Goal: Task Accomplishment & Management: Manage account settings

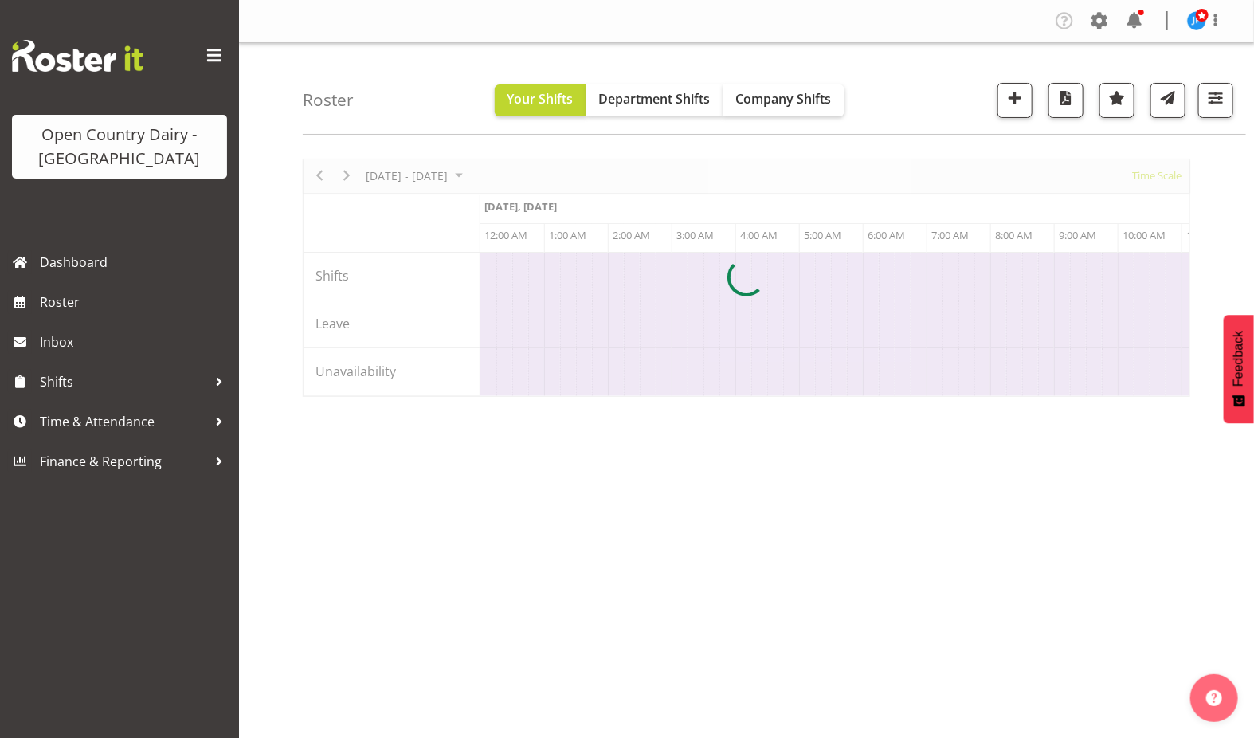
scroll to position [0, 7650]
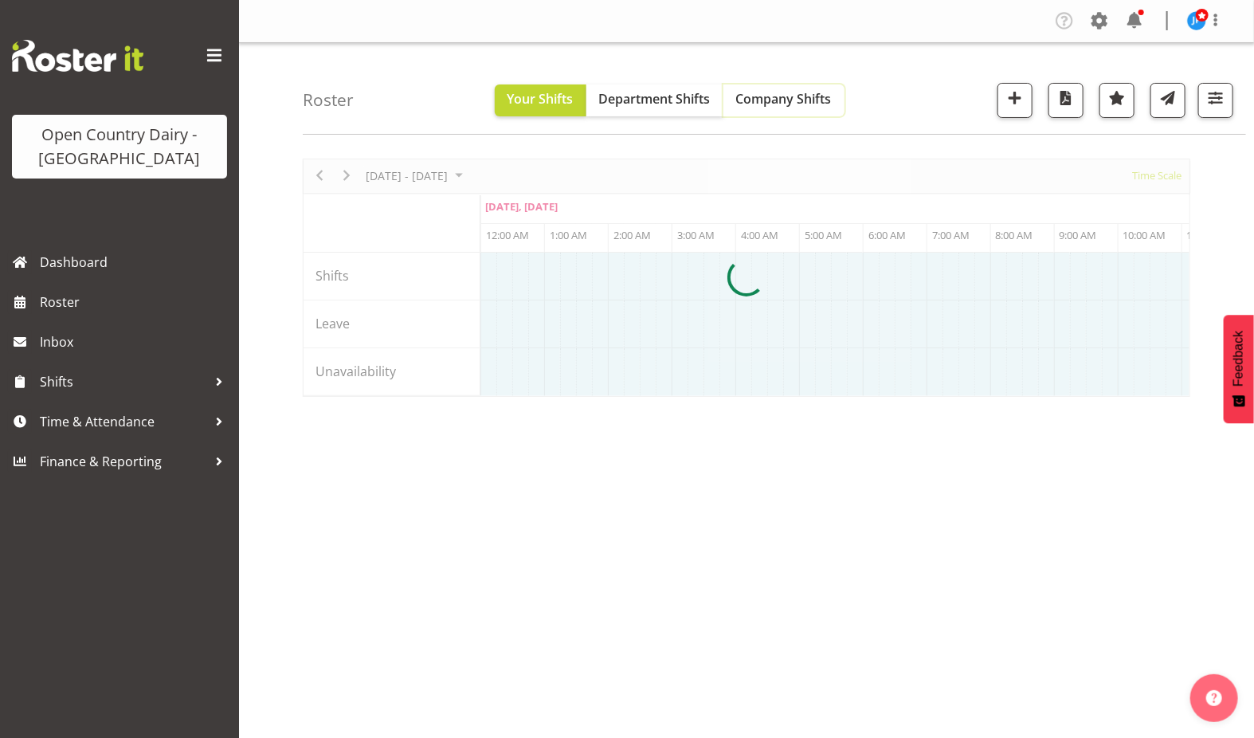
click at [798, 100] on span "Company Shifts" at bounding box center [784, 99] width 96 height 18
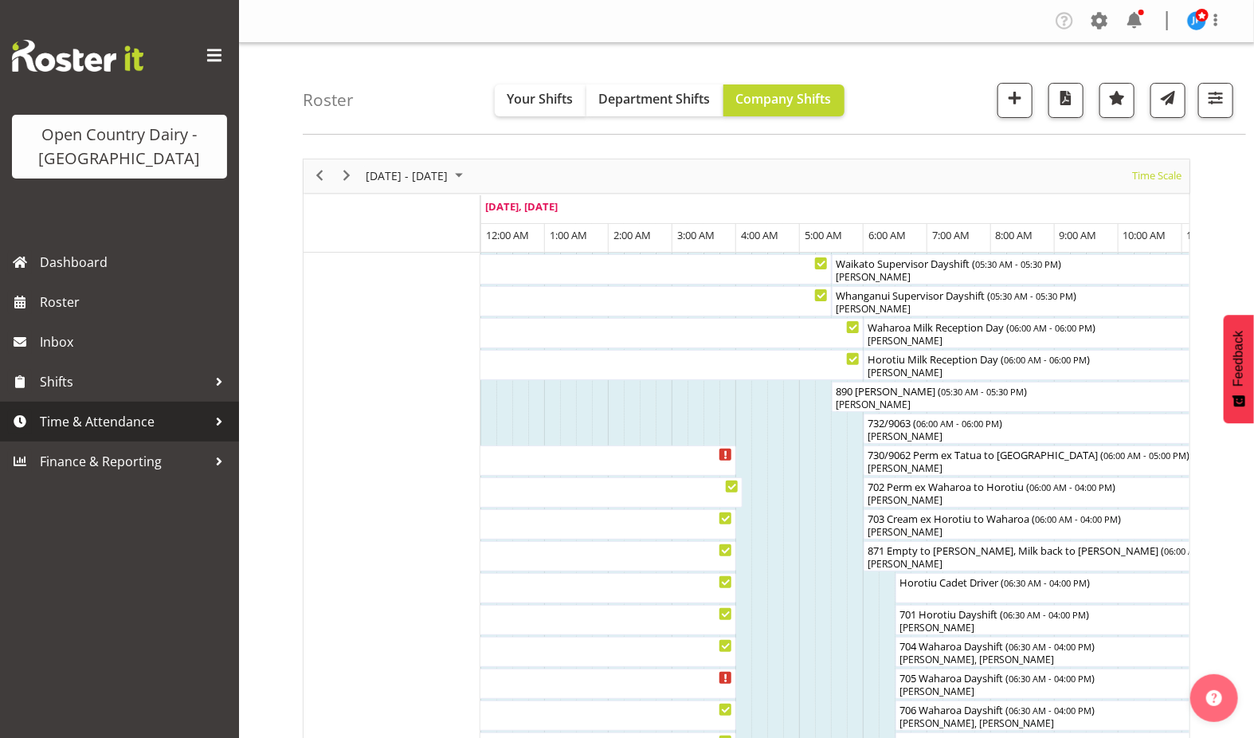
click at [92, 420] on span "Time & Attendance" at bounding box center [123, 422] width 167 height 24
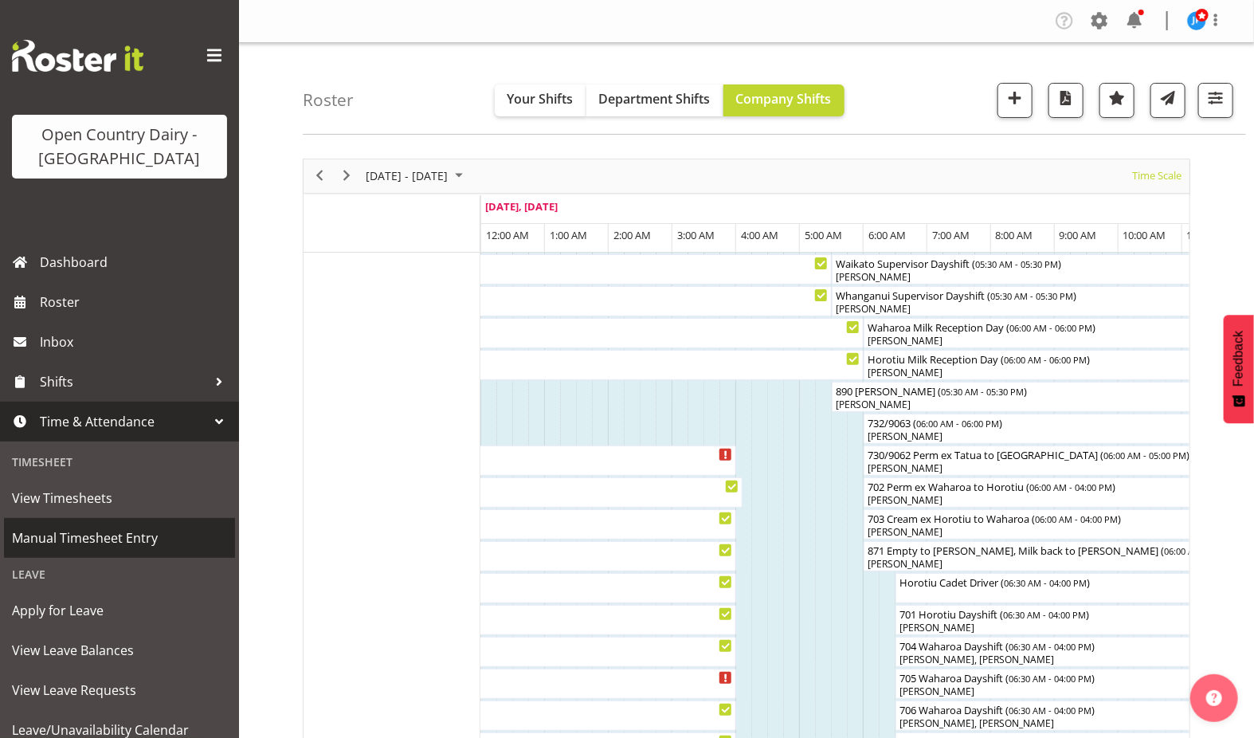
click at [96, 538] on span "Manual Timesheet Entry" at bounding box center [119, 538] width 215 height 24
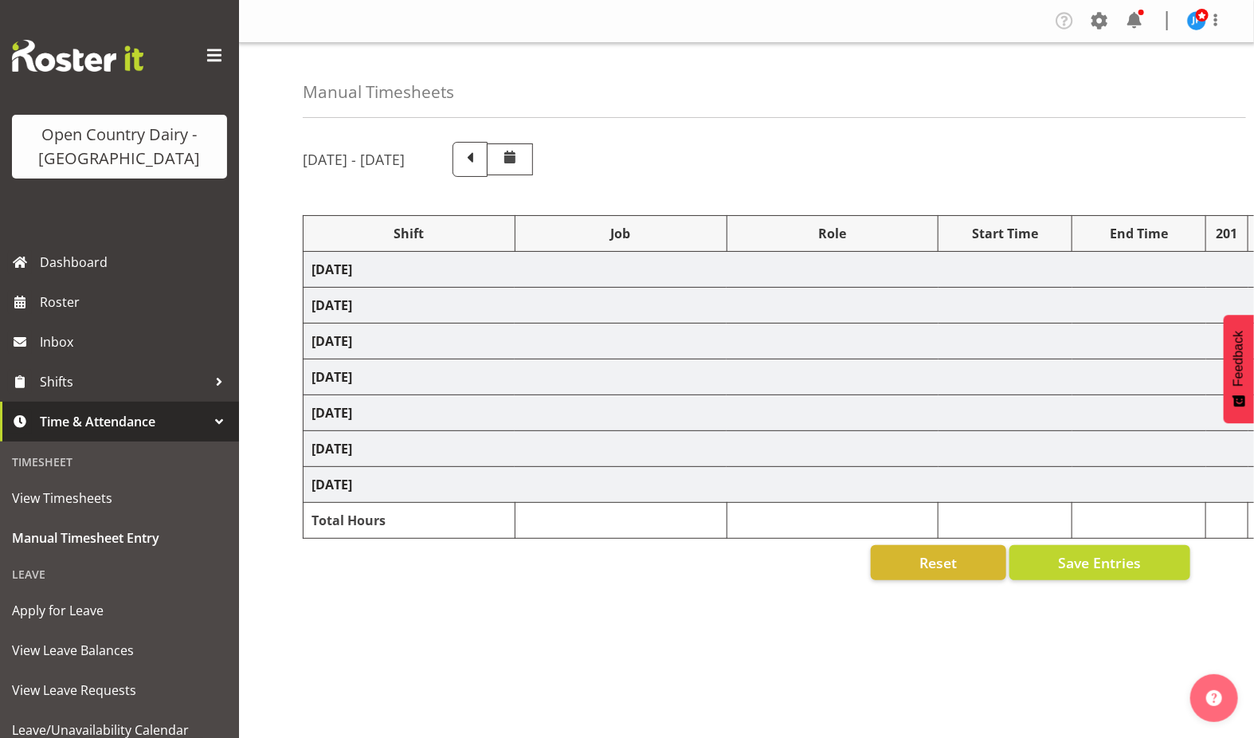
select select "47493"
select select "78932"
select select "1386"
select select "78932"
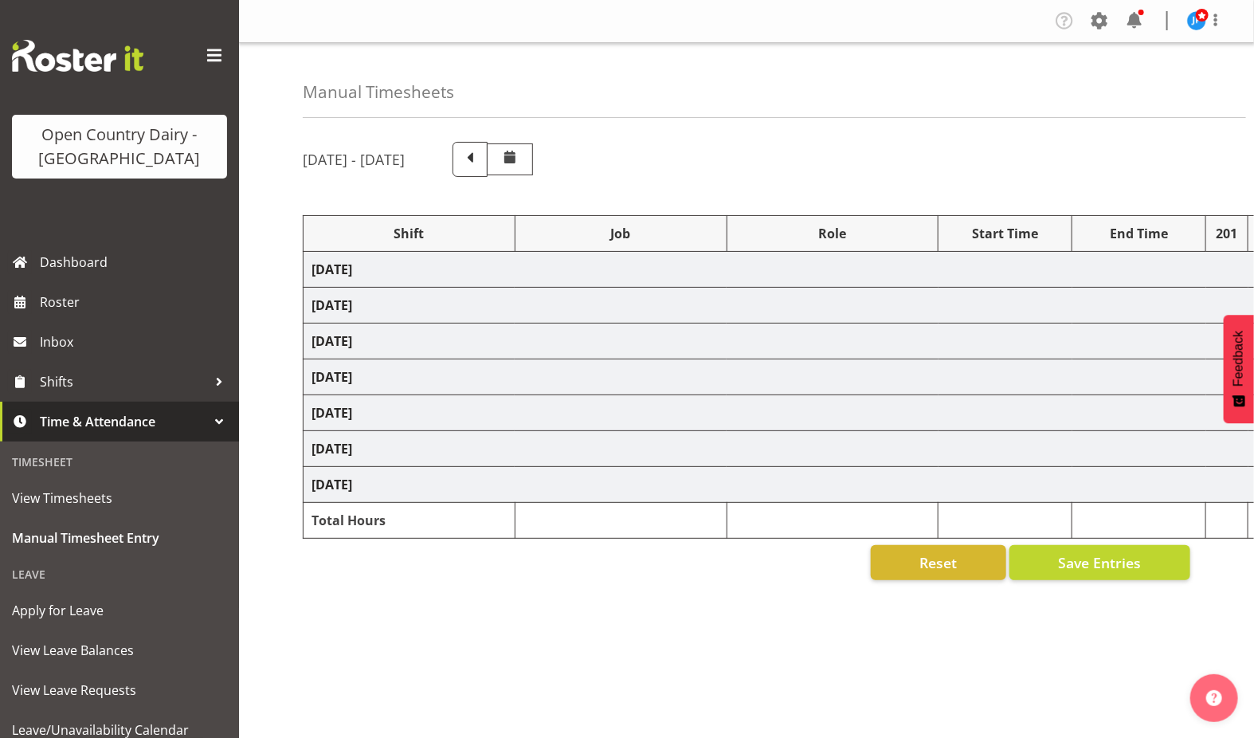
select select "1386"
select select "47493"
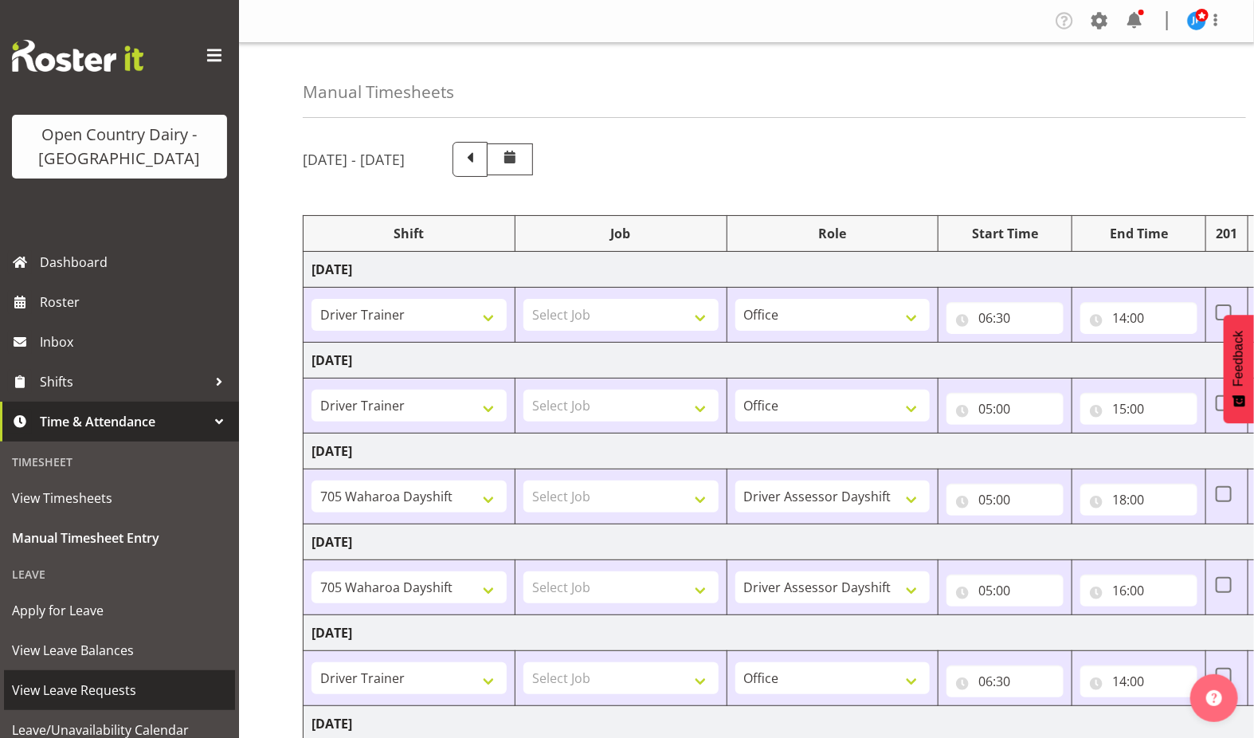
click at [95, 688] on span "View Leave Requests" at bounding box center [119, 690] width 215 height 24
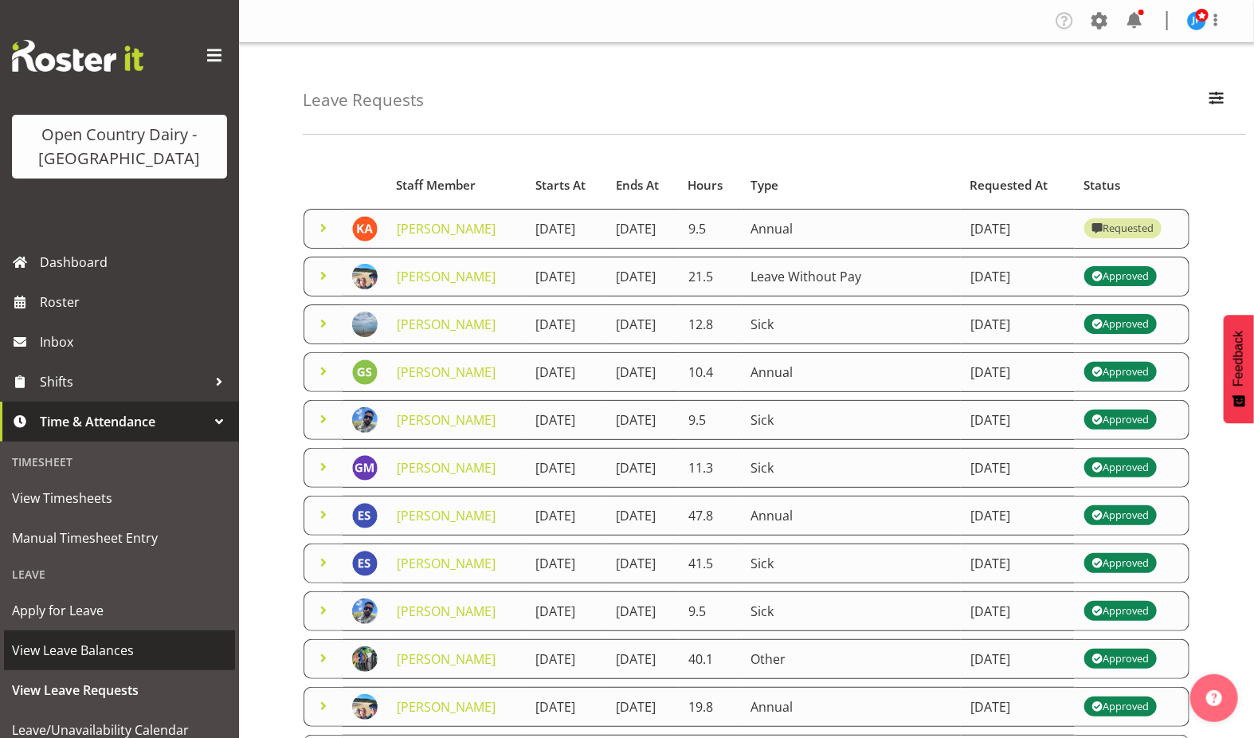
click at [92, 648] on span "View Leave Balances" at bounding box center [119, 650] width 215 height 24
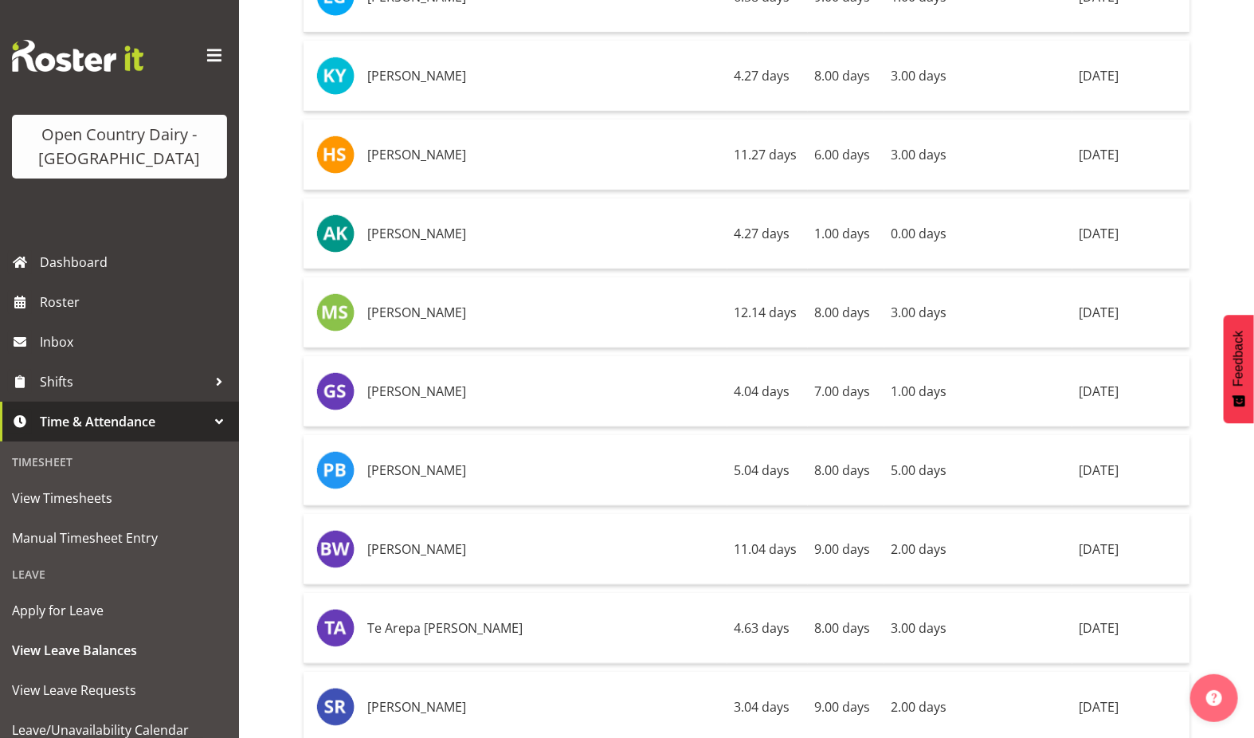
scroll to position [11555, 0]
